Goal: Task Accomplishment & Management: Manage account settings

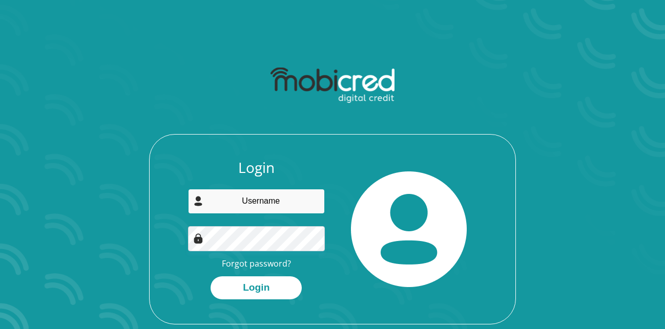
click at [266, 198] on input "email" at bounding box center [256, 201] width 137 height 25
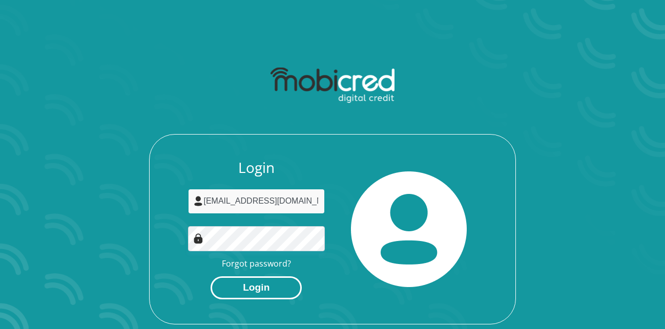
type input "[EMAIL_ADDRESS][DOMAIN_NAME]"
click at [251, 290] on button "Login" at bounding box center [255, 287] width 91 height 23
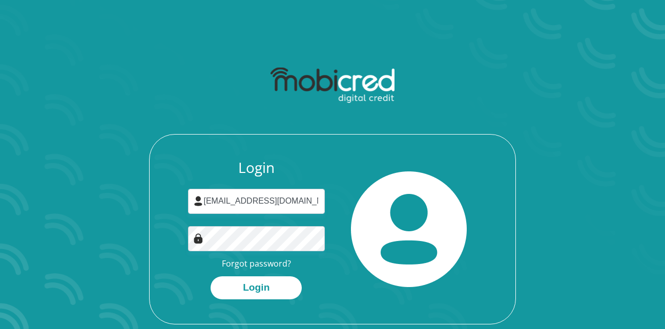
click at [325, 266] on div "Login bmdlaka@gmail.com Forgot password? Login" at bounding box center [256, 229] width 153 height 140
click at [260, 264] on link "Forgot password?" at bounding box center [256, 263] width 69 height 11
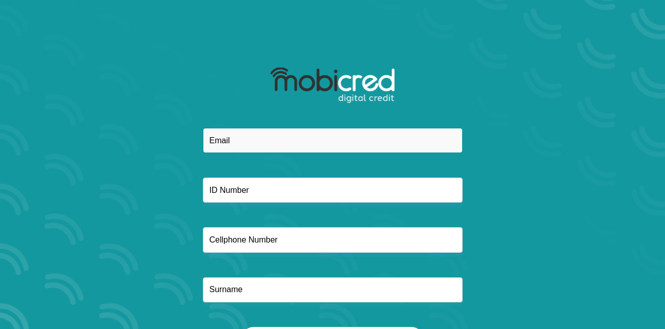
click at [274, 143] on input "email" at bounding box center [333, 140] width 260 height 25
click at [231, 141] on input "email" at bounding box center [333, 140] width 260 height 25
type input "bmdlaka@gmail.com"
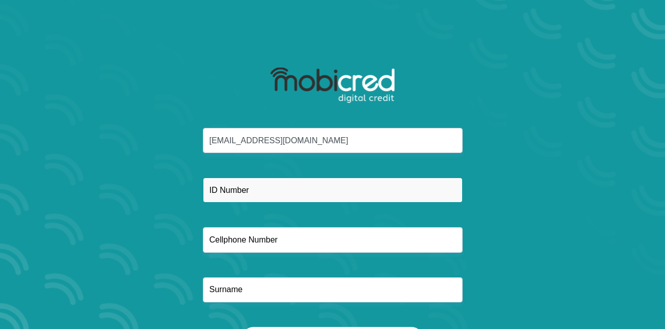
click at [264, 201] on input "text" at bounding box center [333, 190] width 260 height 25
type input "8706056551082"
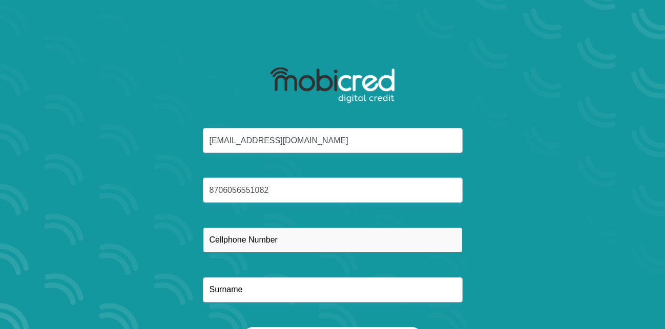
click at [325, 232] on input "text" at bounding box center [333, 239] width 260 height 25
type input "0828874922"
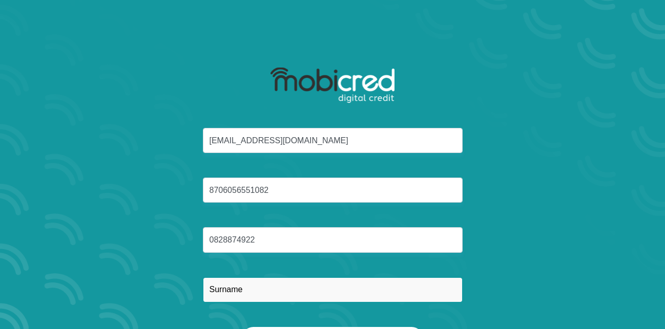
click at [238, 300] on input "text" at bounding box center [333, 289] width 260 height 25
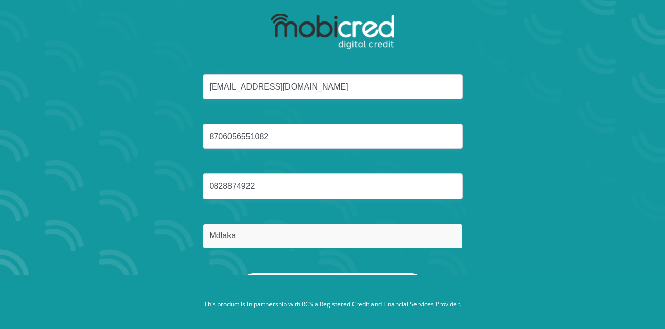
scroll to position [58, 0]
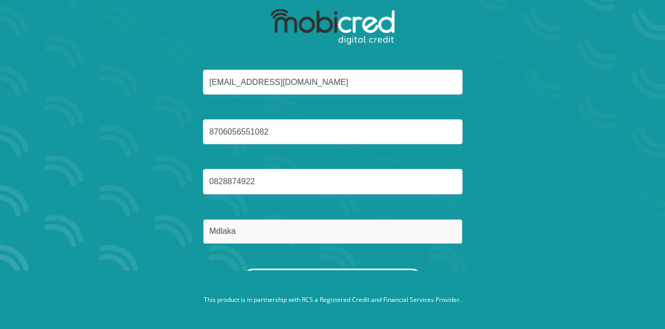
type input "Mdlaka"
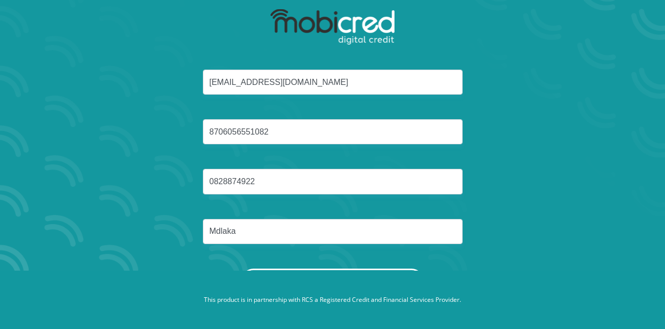
click at [373, 269] on button "Reset Password" at bounding box center [332, 280] width 181 height 23
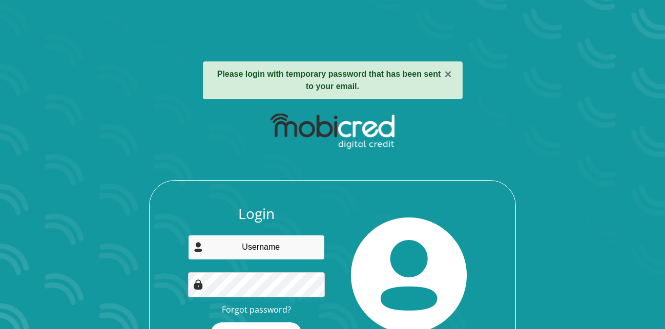
click at [274, 245] on input "email" at bounding box center [256, 247] width 137 height 25
click at [241, 251] on input "email" at bounding box center [256, 247] width 137 height 25
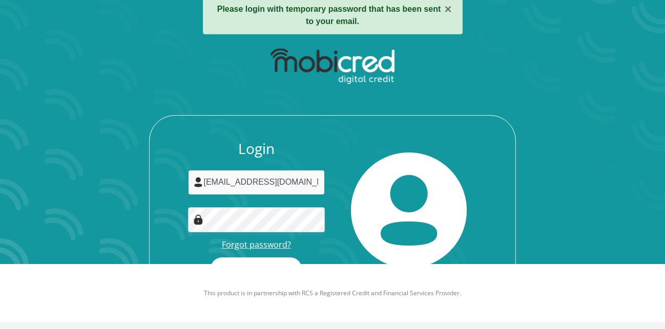
scroll to position [66, 0]
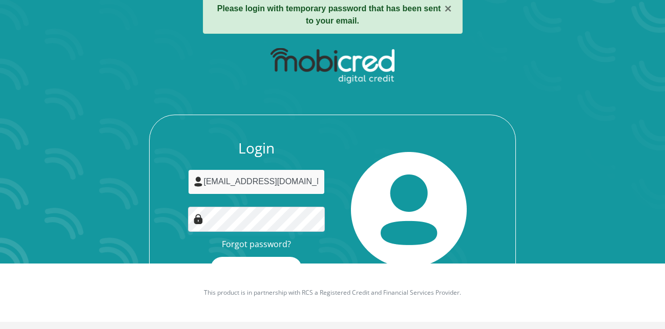
type input "[EMAIL_ADDRESS][DOMAIN_NAME]"
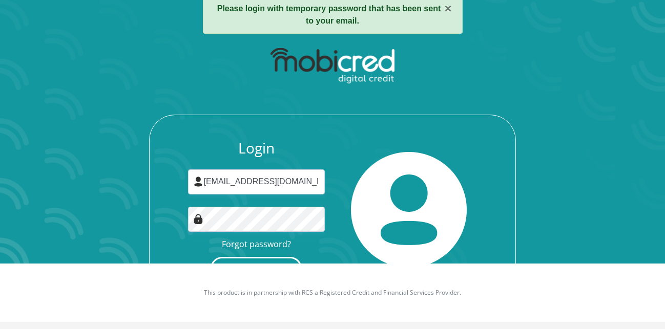
click at [262, 262] on button "Login" at bounding box center [255, 268] width 91 height 23
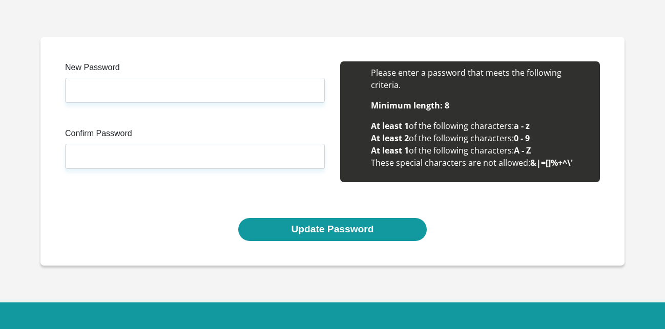
click at [359, 12] on section "New Password Please input valid password Confirm Password Please input valid pa…" at bounding box center [332, 151] width 665 height 303
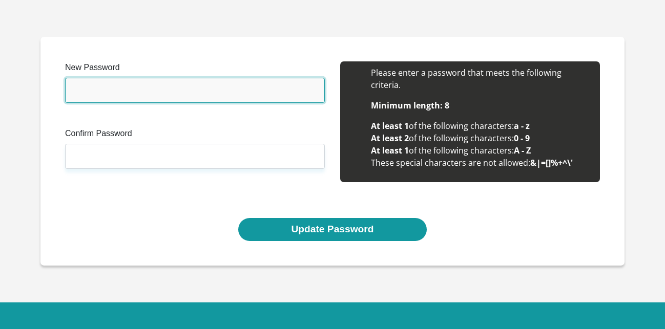
click at [103, 94] on input "New Password" at bounding box center [195, 90] width 260 height 25
type input "Root@1234"
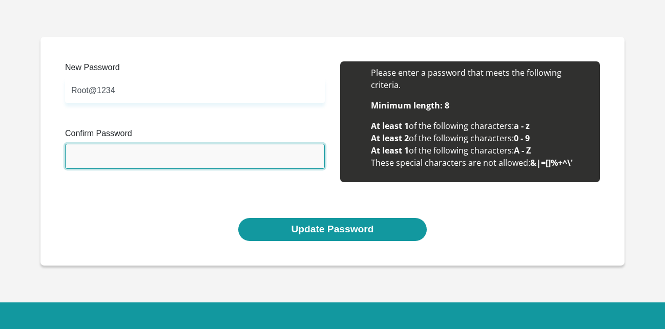
click at [82, 154] on input "Confirm Password" at bounding box center [195, 156] width 260 height 25
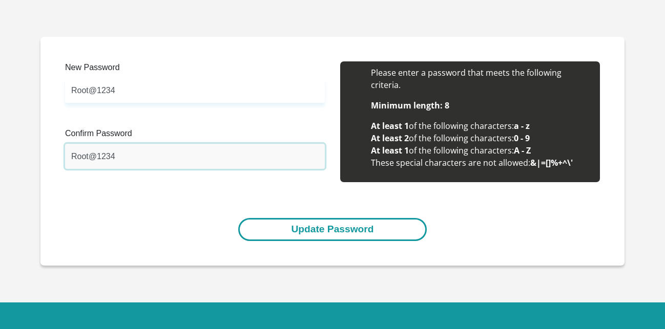
type input "Root@1234"
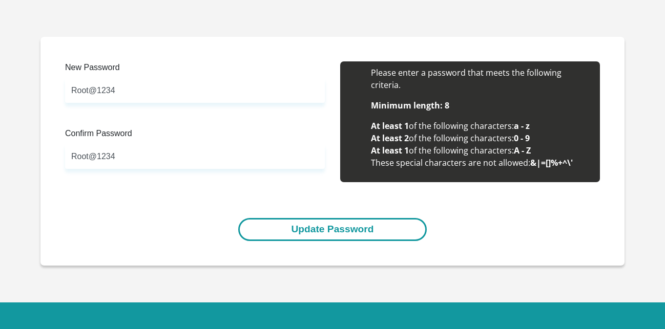
click at [284, 231] on button "Update Password" at bounding box center [332, 229] width 188 height 23
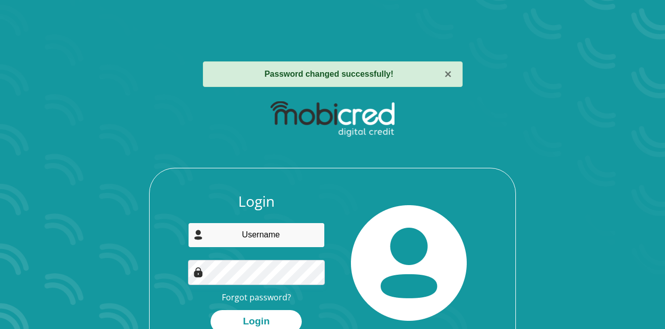
click at [275, 235] on input "email" at bounding box center [256, 235] width 137 height 25
type input "bmdlaka@gmail.com"
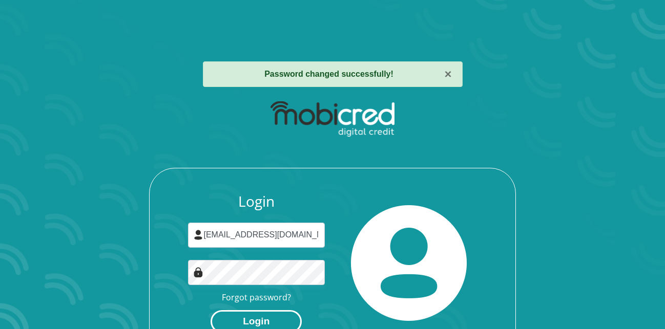
click at [262, 321] on button "Login" at bounding box center [255, 321] width 91 height 23
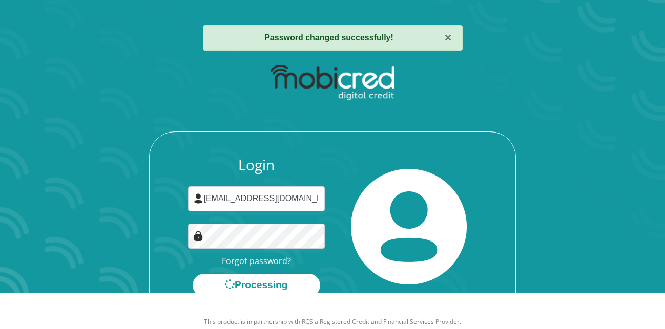
scroll to position [52, 0]
